Goal: Task Accomplishment & Management: Use online tool/utility

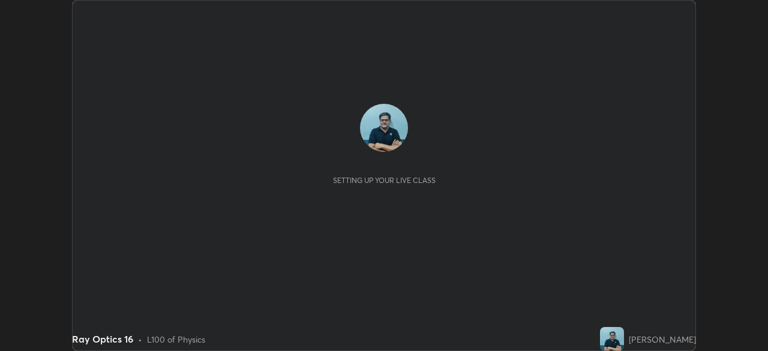
scroll to position [351, 767]
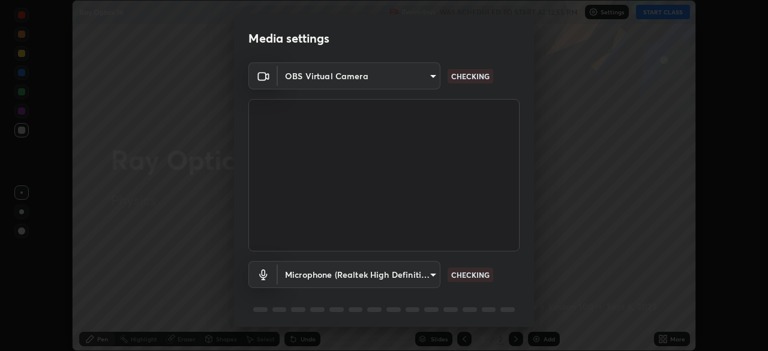
type input "5b992aa0614f8b3d4f44c2af7b6e86d68b9a4b3158581502b975f648e85978ea"
type input "f6c20f814fcf980ce61ad073fdd2048deb51cd2c8008acc1dc6bec3ff2143d43"
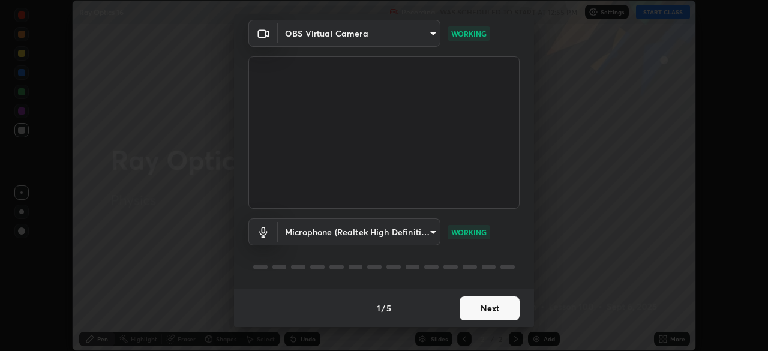
click at [494, 310] on button "Next" at bounding box center [490, 308] width 60 height 24
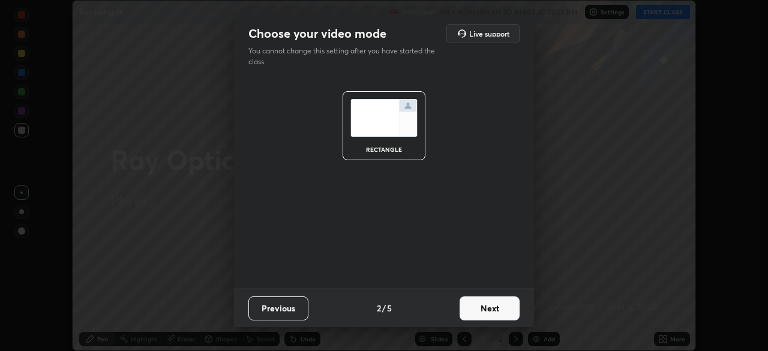
scroll to position [0, 0]
click at [500, 310] on button "Next" at bounding box center [490, 308] width 60 height 24
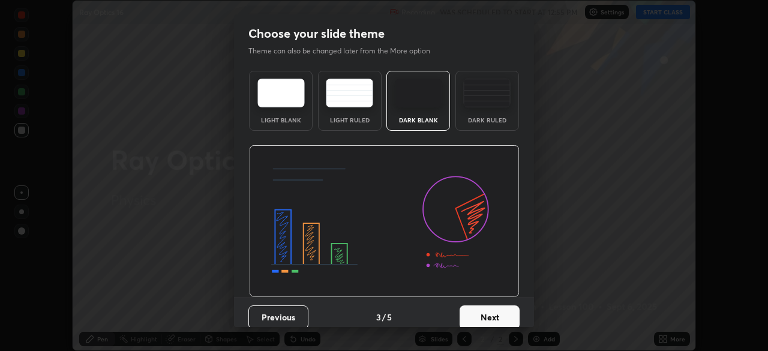
click at [499, 314] on button "Next" at bounding box center [490, 317] width 60 height 24
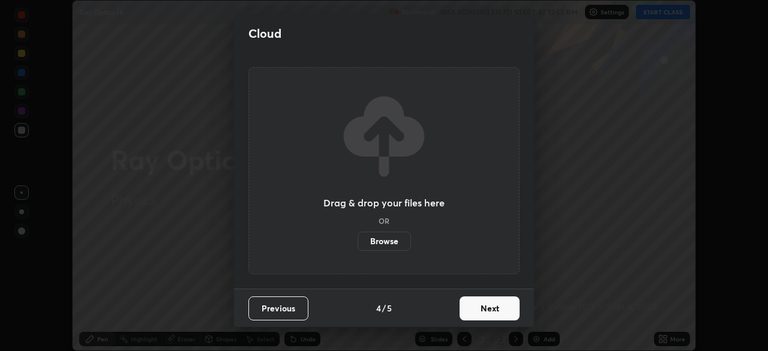
click at [498, 311] on button "Next" at bounding box center [490, 308] width 60 height 24
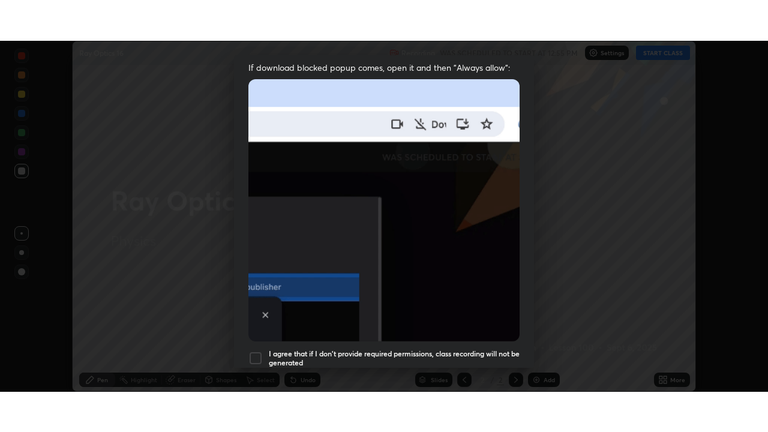
scroll to position [287, 0]
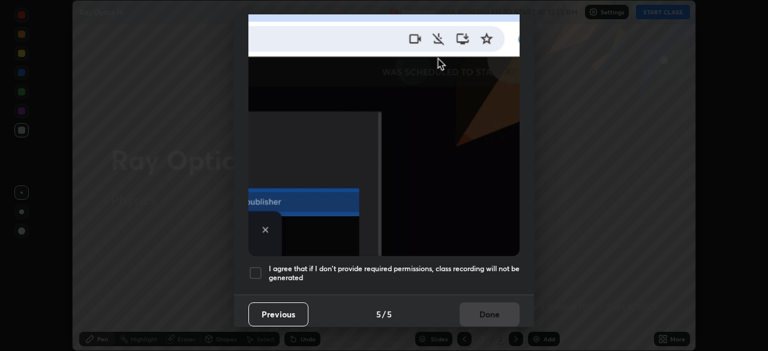
click at [257, 266] on div at bounding box center [255, 273] width 14 height 14
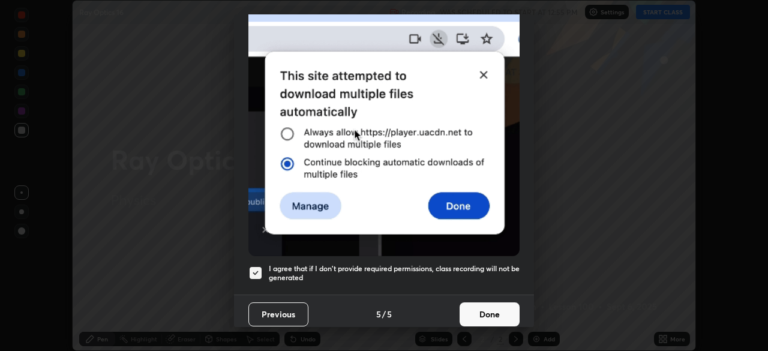
click at [487, 313] on button "Done" at bounding box center [490, 314] width 60 height 24
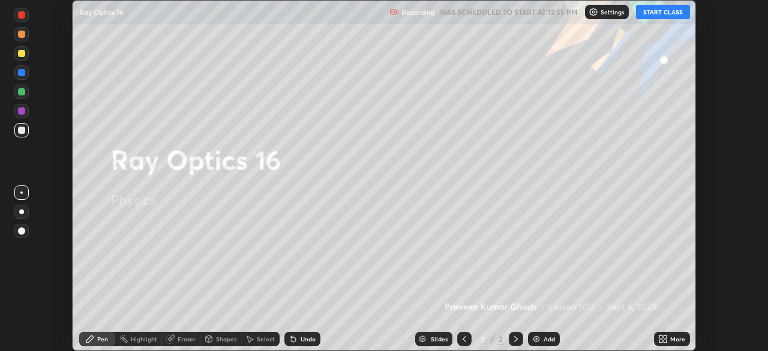
click at [665, 12] on button "START CLASS" at bounding box center [663, 12] width 54 height 14
click at [548, 338] on div "Add" at bounding box center [549, 339] width 11 height 6
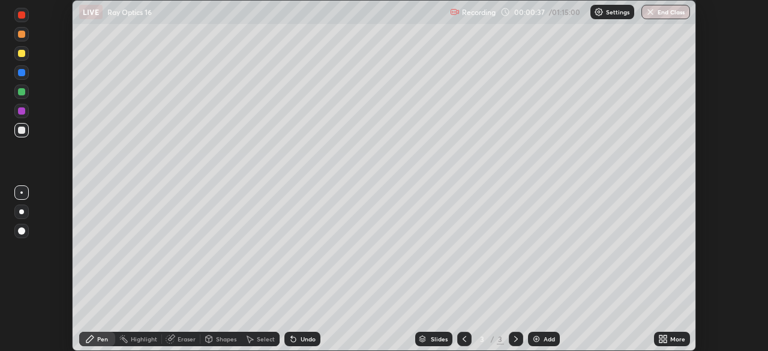
click at [674, 338] on div "More" at bounding box center [677, 339] width 15 height 6
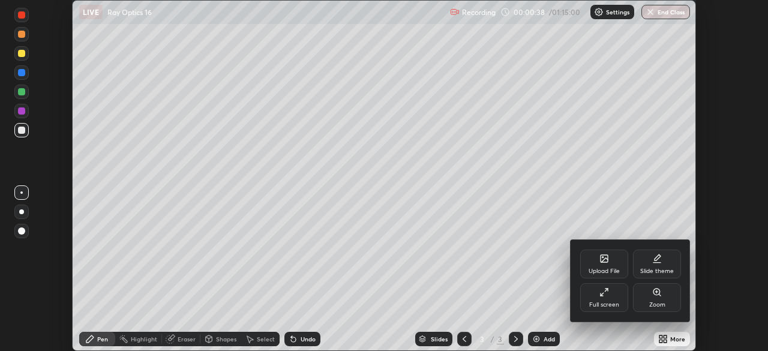
click at [611, 296] on div "Full screen" at bounding box center [604, 297] width 48 height 29
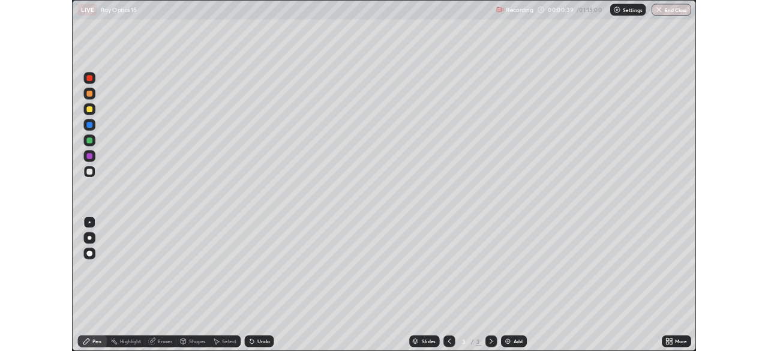
scroll to position [432, 768]
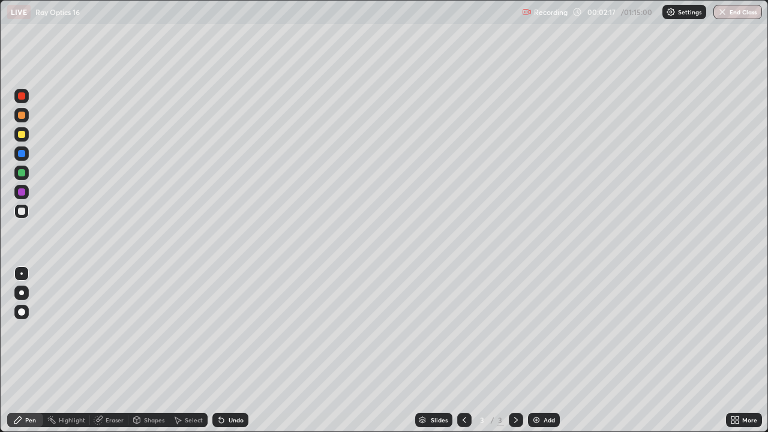
click at [20, 208] on div at bounding box center [21, 211] width 7 height 7
click at [106, 350] on div "Eraser" at bounding box center [115, 420] width 18 height 6
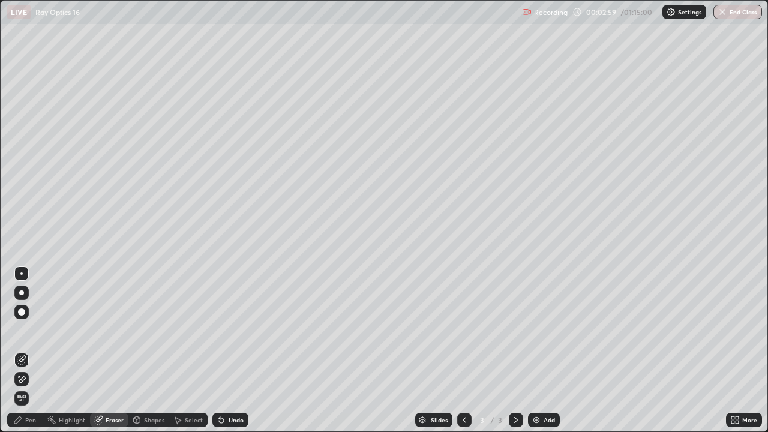
click at [34, 350] on div "Pen" at bounding box center [30, 420] width 11 height 6
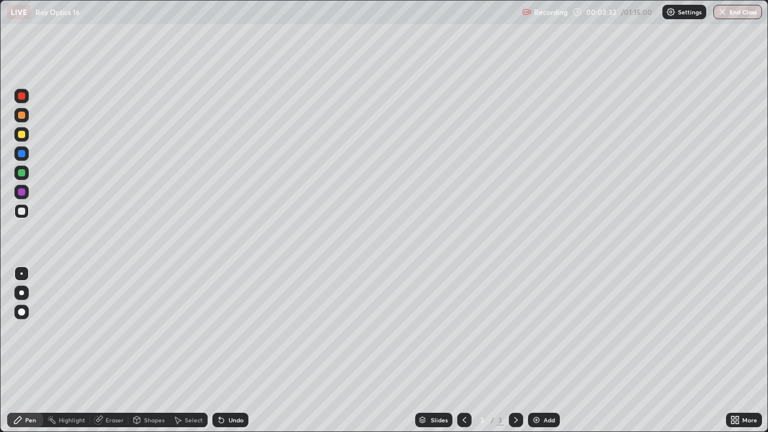
click at [22, 172] on div at bounding box center [21, 172] width 7 height 7
click at [20, 211] on div at bounding box center [21, 211] width 7 height 7
click at [546, 350] on div "Add" at bounding box center [549, 420] width 11 height 6
click at [115, 350] on div "Eraser" at bounding box center [109, 420] width 38 height 14
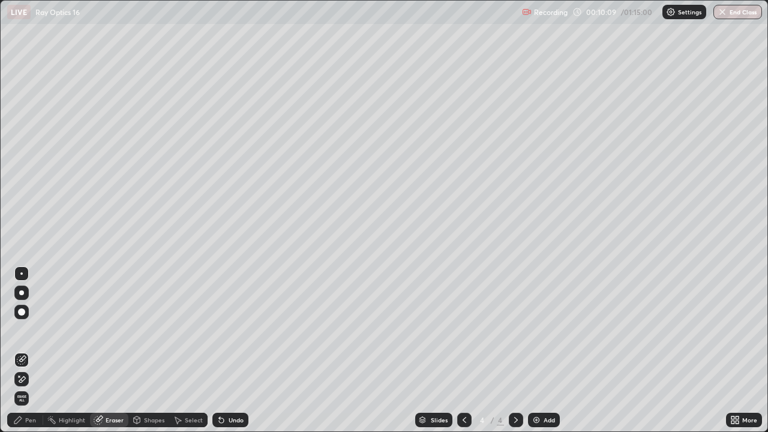
click at [37, 350] on div "Pen" at bounding box center [25, 420] width 36 height 14
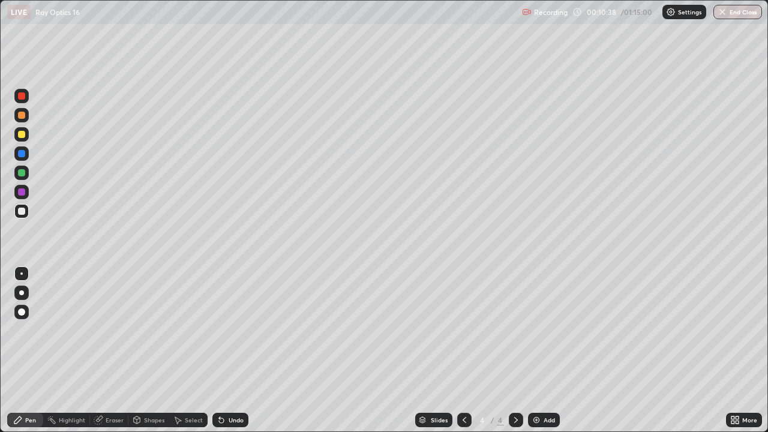
click at [0, 8] on div "LIVE Ray Optics 16 Recording 00:10:38 / 01:15:00 Settings End Class" at bounding box center [384, 12] width 768 height 24
click at [0, 7] on div "LIVE Ray Optics 16 Recording 00:10:38 / 01:15:00 Settings End Class" at bounding box center [384, 12] width 768 height 24
click at [31, 350] on div "Pen" at bounding box center [30, 420] width 11 height 6
click at [463, 350] on icon at bounding box center [465, 420] width 10 height 10
click at [514, 350] on icon at bounding box center [516, 420] width 4 height 6
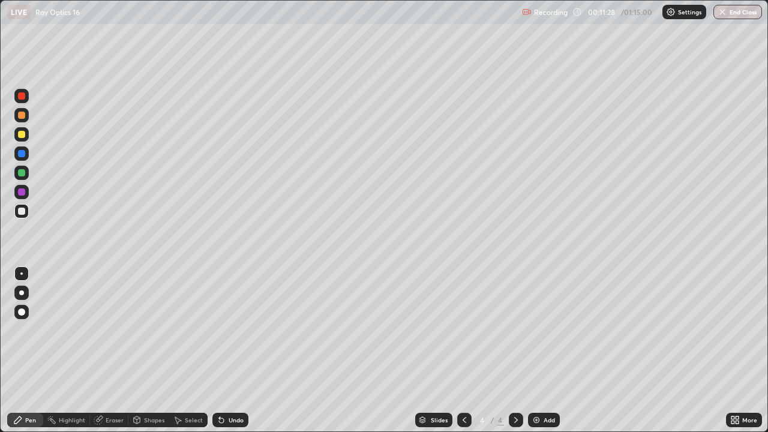
click at [461, 350] on icon at bounding box center [465, 420] width 10 height 10
click at [515, 350] on icon at bounding box center [516, 420] width 10 height 10
click at [19, 135] on div at bounding box center [21, 134] width 7 height 7
click at [20, 211] on div at bounding box center [21, 211] width 7 height 7
click at [551, 350] on div "Add" at bounding box center [549, 420] width 11 height 6
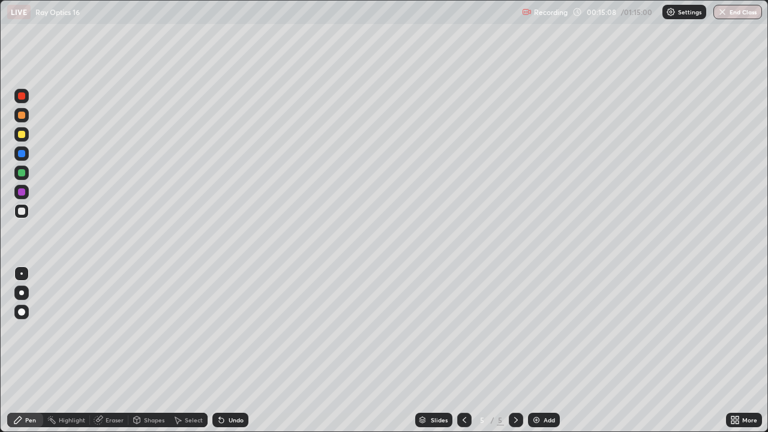
click at [458, 350] on div at bounding box center [464, 420] width 14 height 14
click at [550, 350] on div "Add" at bounding box center [549, 420] width 11 height 6
click at [113, 350] on div "Eraser" at bounding box center [115, 420] width 18 height 6
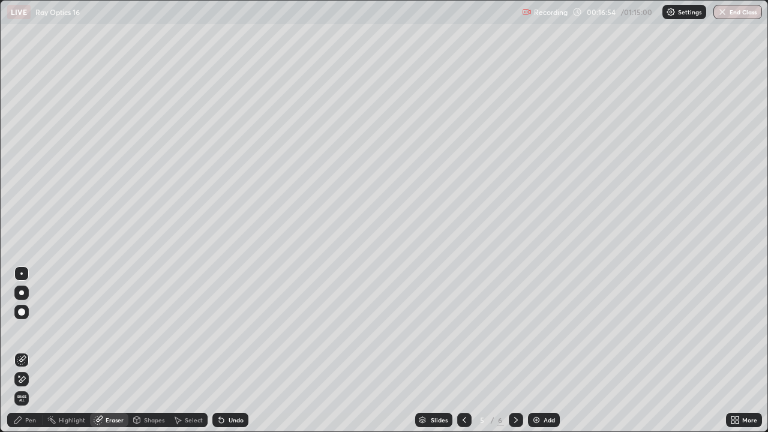
click at [36, 350] on div "Pen" at bounding box center [25, 420] width 36 height 14
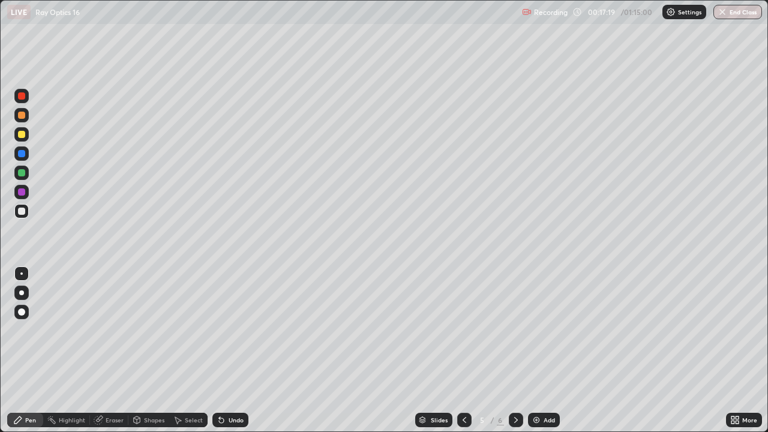
click at [11, 5] on div "LIVE" at bounding box center [18, 12] width 23 height 14
click at [22, 173] on div at bounding box center [21, 172] width 7 height 7
click at [21, 211] on div at bounding box center [21, 211] width 7 height 7
click at [230, 350] on div "Undo" at bounding box center [236, 420] width 15 height 6
click at [20, 173] on div at bounding box center [21, 172] width 7 height 7
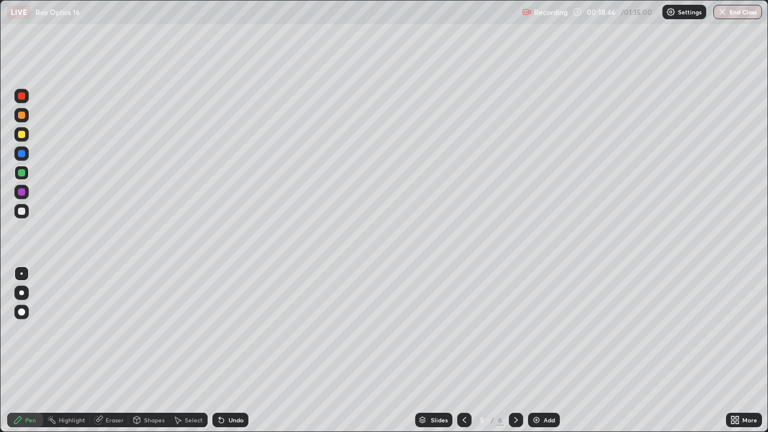
click at [163, 350] on div "Shapes" at bounding box center [148, 420] width 41 height 14
click at [22, 115] on div at bounding box center [21, 115] width 7 height 7
click at [228, 350] on div "Undo" at bounding box center [230, 420] width 36 height 14
click at [26, 350] on div "Pen" at bounding box center [30, 420] width 11 height 6
click at [22, 174] on div at bounding box center [21, 172] width 7 height 7
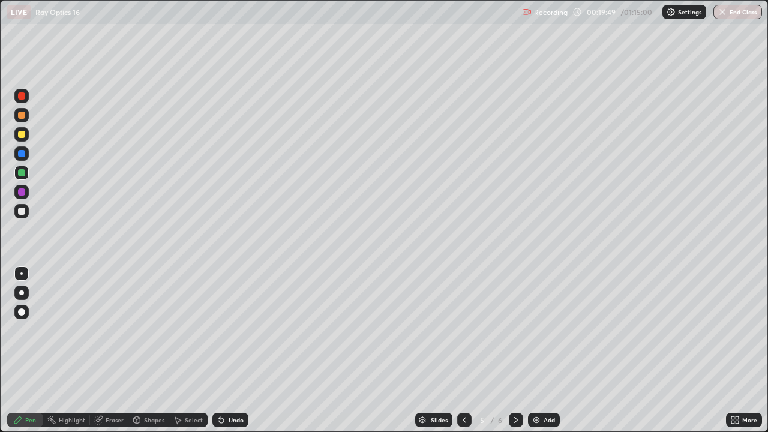
click at [23, 212] on div at bounding box center [21, 211] width 7 height 7
click at [21, 191] on div at bounding box center [21, 191] width 7 height 7
click at [21, 210] on div at bounding box center [21, 211] width 7 height 7
click at [21, 172] on div at bounding box center [21, 172] width 7 height 7
click at [22, 133] on div at bounding box center [21, 134] width 7 height 7
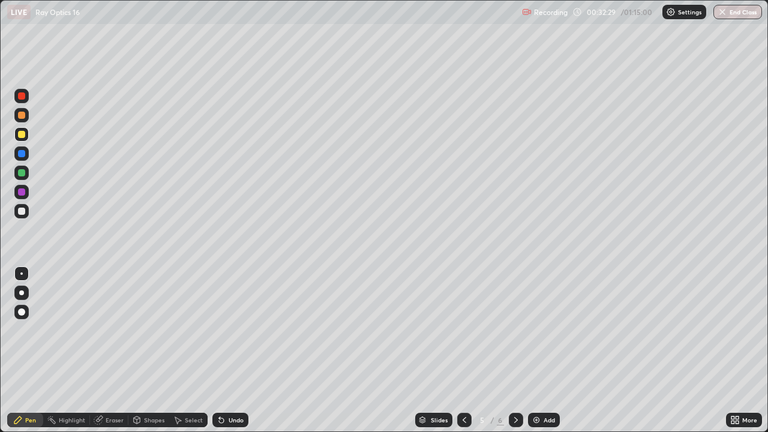
click at [22, 135] on div at bounding box center [21, 134] width 7 height 7
click at [22, 211] on div at bounding box center [21, 211] width 7 height 7
click at [545, 350] on div "Add" at bounding box center [549, 420] width 11 height 6
click at [23, 136] on div at bounding box center [21, 134] width 7 height 7
click at [229, 350] on div "Undo" at bounding box center [236, 420] width 15 height 6
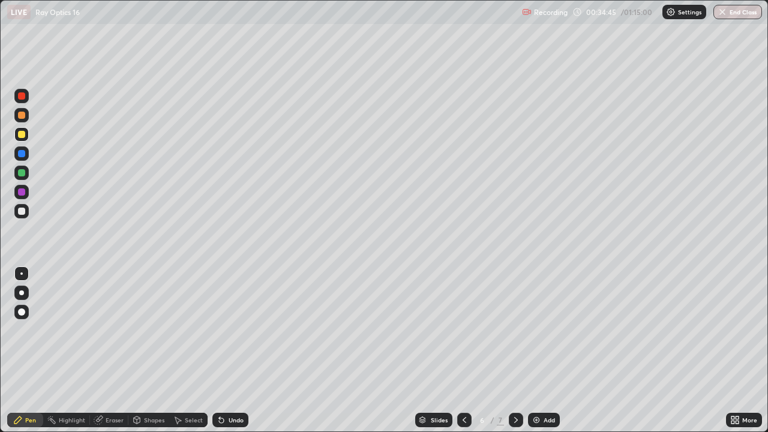
click at [23, 210] on div at bounding box center [21, 211] width 7 height 7
click at [23, 171] on div at bounding box center [21, 172] width 7 height 7
click at [20, 175] on div at bounding box center [21, 172] width 7 height 7
click at [23, 115] on div at bounding box center [21, 115] width 7 height 7
click at [20, 210] on div at bounding box center [21, 211] width 7 height 7
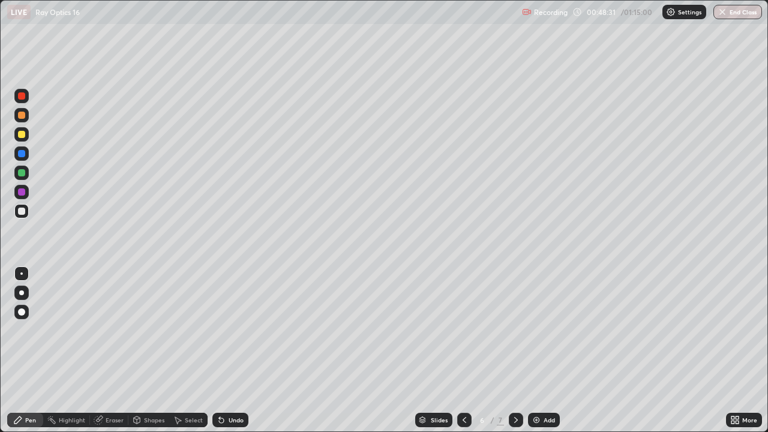
click at [550, 350] on div "Add" at bounding box center [549, 420] width 11 height 6
click at [21, 210] on div at bounding box center [21, 211] width 7 height 7
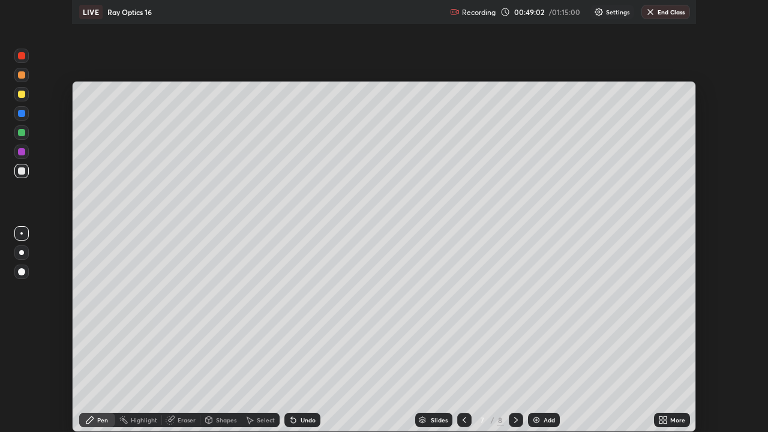
scroll to position [59648, 59231]
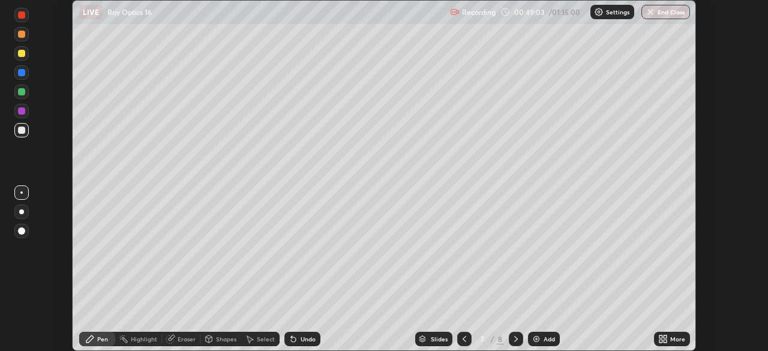
click at [392, 8] on div "LIVE Ray Optics 16" at bounding box center [262, 12] width 366 height 24
click at [678, 341] on div "More" at bounding box center [677, 339] width 15 height 6
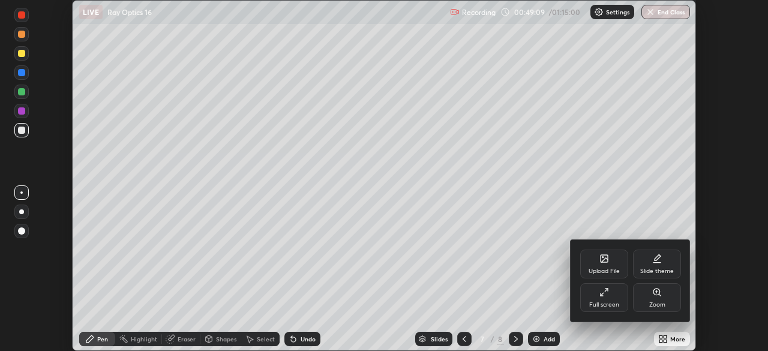
click at [607, 298] on div "Full screen" at bounding box center [604, 297] width 48 height 29
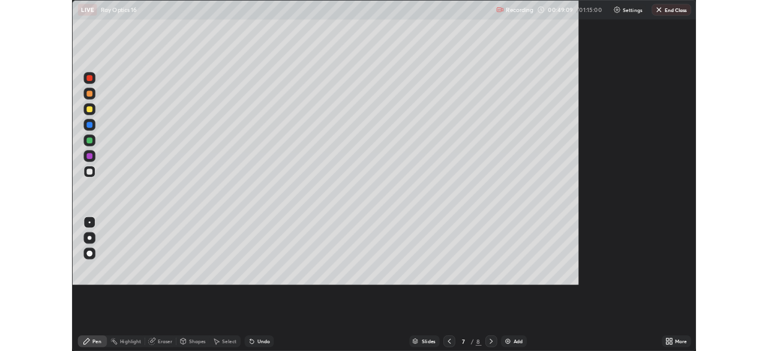
scroll to position [432, 768]
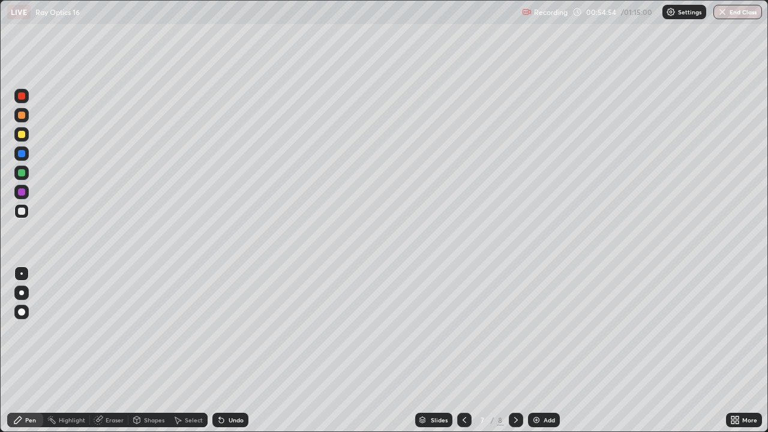
click at [22, 172] on div at bounding box center [21, 172] width 7 height 7
click at [236, 350] on div "Undo" at bounding box center [236, 420] width 15 height 6
click at [235, 350] on div "Undo" at bounding box center [236, 420] width 15 height 6
click at [544, 350] on div "Add" at bounding box center [549, 420] width 11 height 6
click at [23, 209] on div at bounding box center [21, 211] width 7 height 7
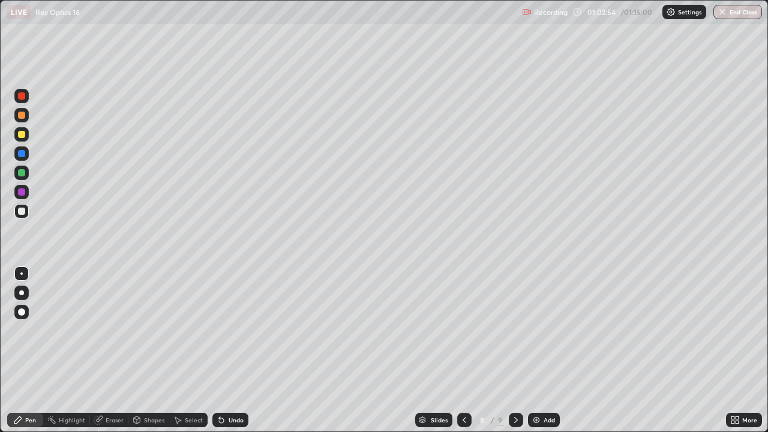
click at [538, 350] on img at bounding box center [537, 420] width 10 height 10
click at [20, 173] on div at bounding box center [21, 172] width 7 height 7
click at [22, 215] on div at bounding box center [21, 211] width 14 height 14
click at [738, 15] on button "End Class" at bounding box center [737, 12] width 49 height 14
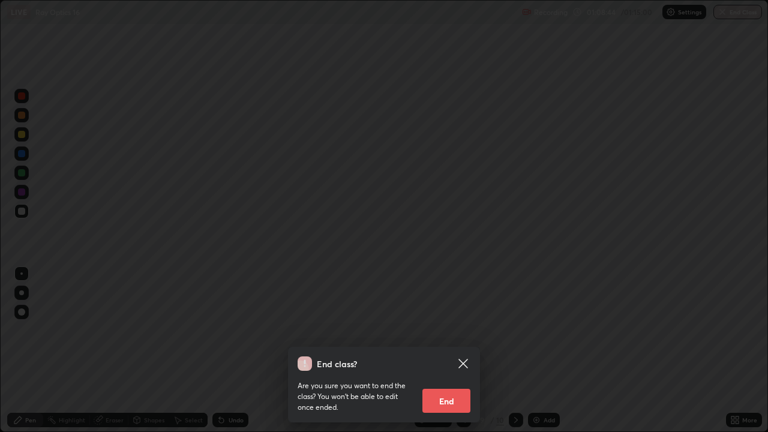
click at [451, 350] on button "End" at bounding box center [446, 401] width 48 height 24
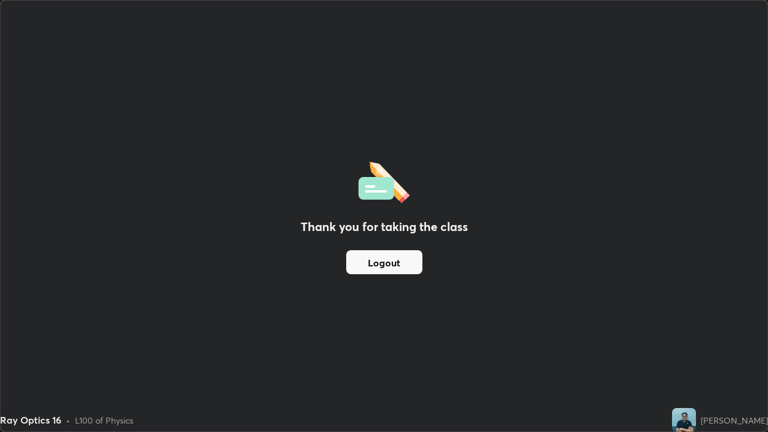
click at [403, 263] on button "Logout" at bounding box center [384, 262] width 76 height 24
click at [391, 269] on button "Logout" at bounding box center [384, 262] width 76 height 24
click at [390, 265] on button "Logout" at bounding box center [384, 262] width 76 height 24
click at [672, 350] on img at bounding box center [684, 420] width 24 height 24
click at [387, 262] on button "Logout" at bounding box center [384, 262] width 76 height 24
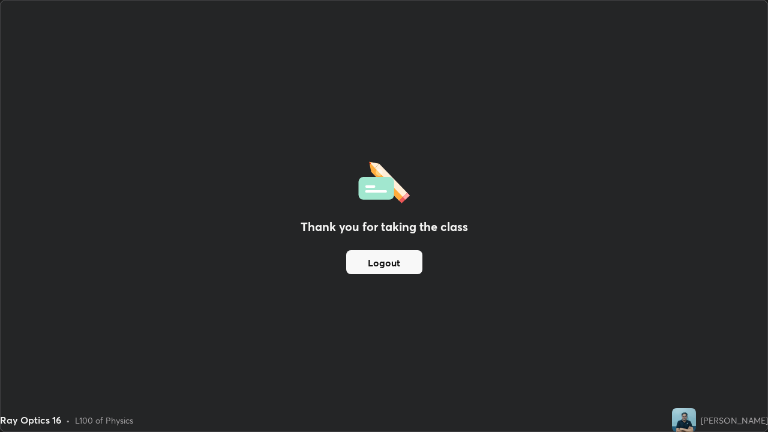
click at [672, 350] on img at bounding box center [684, 420] width 24 height 24
click at [386, 264] on button "Logout" at bounding box center [384, 262] width 76 height 24
click at [554, 275] on div "Thank you for taking the class Logout" at bounding box center [384, 216] width 767 height 431
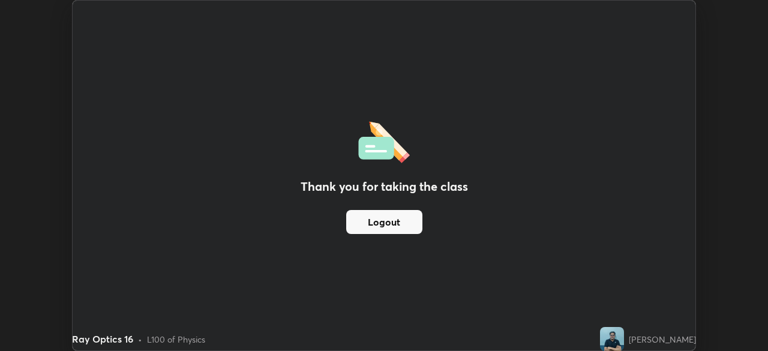
scroll to position [59648, 59231]
click at [600, 340] on img at bounding box center [612, 339] width 24 height 24
click at [388, 225] on button "Logout" at bounding box center [384, 222] width 76 height 24
click at [600, 338] on img at bounding box center [612, 339] width 24 height 24
click at [535, 275] on div "Thank you for taking the class Logout" at bounding box center [384, 176] width 623 height 350
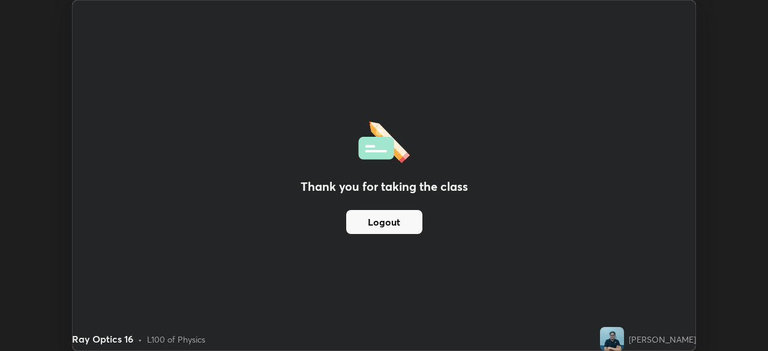
click at [600, 341] on img at bounding box center [612, 339] width 24 height 24
click at [385, 222] on button "Logout" at bounding box center [384, 222] width 76 height 24
click at [385, 226] on button "Logout" at bounding box center [384, 222] width 76 height 24
click at [384, 227] on button "Logout" at bounding box center [384, 222] width 76 height 24
click at [382, 226] on button "Logout" at bounding box center [384, 222] width 76 height 24
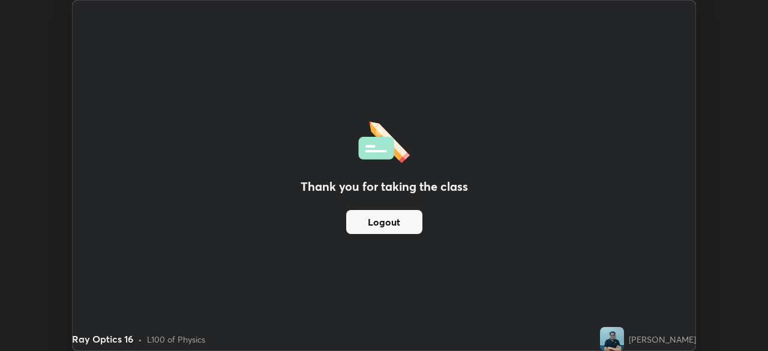
click at [385, 229] on button "Logout" at bounding box center [384, 222] width 76 height 24
click at [385, 227] on button "Logout" at bounding box center [384, 222] width 76 height 24
click at [384, 224] on button "Logout" at bounding box center [384, 222] width 76 height 24
